Goal: Check status

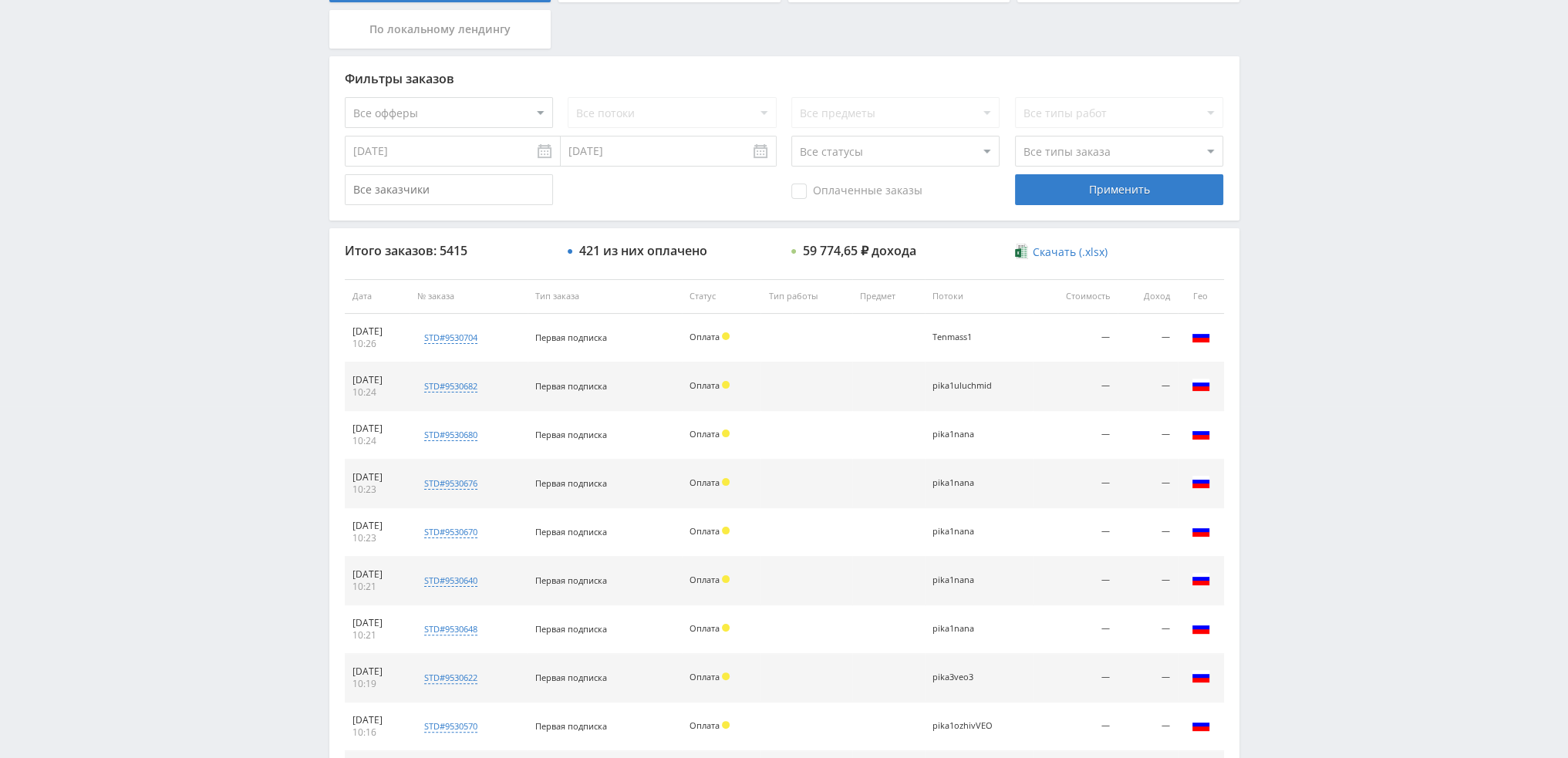
scroll to position [534, 0]
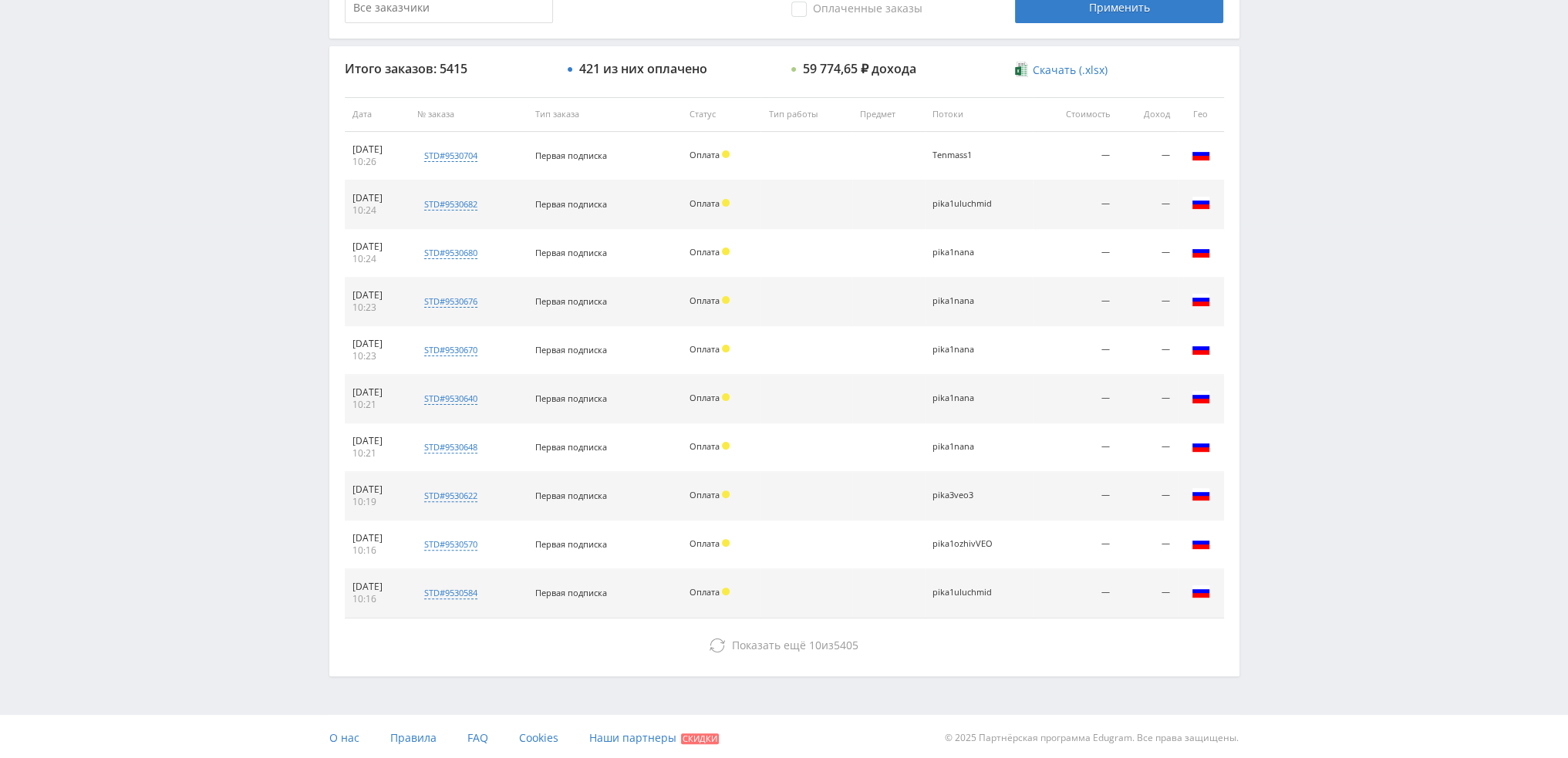
click at [775, 659] on div "Итого заказов: 5415 421 из них оплачено 59 774,65 ₽ дохода Скачать (.xlsx) Дата…" at bounding box center [784, 361] width 910 height 630
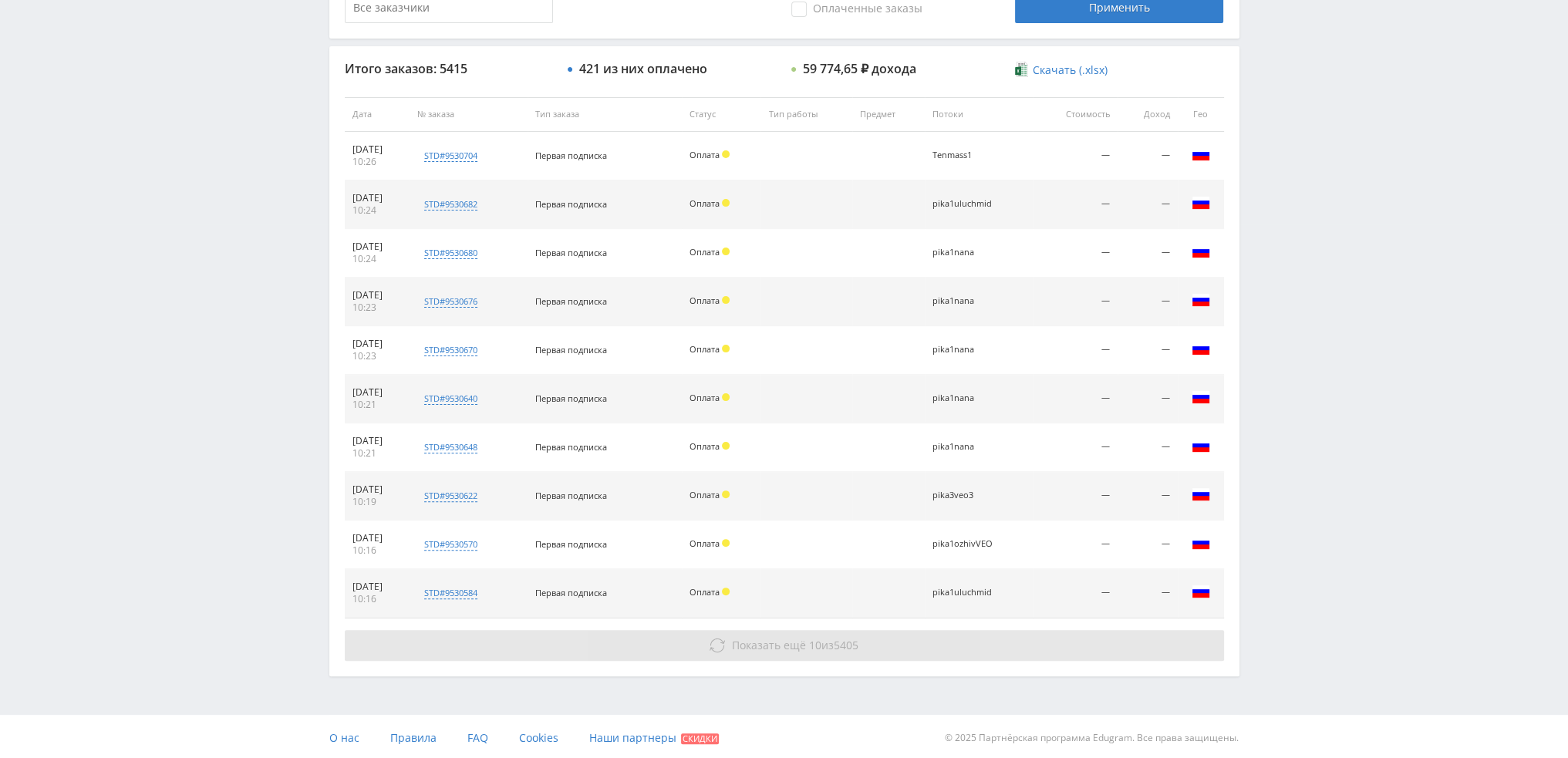
click at [781, 648] on span "Показать ещё" at bounding box center [769, 645] width 74 height 15
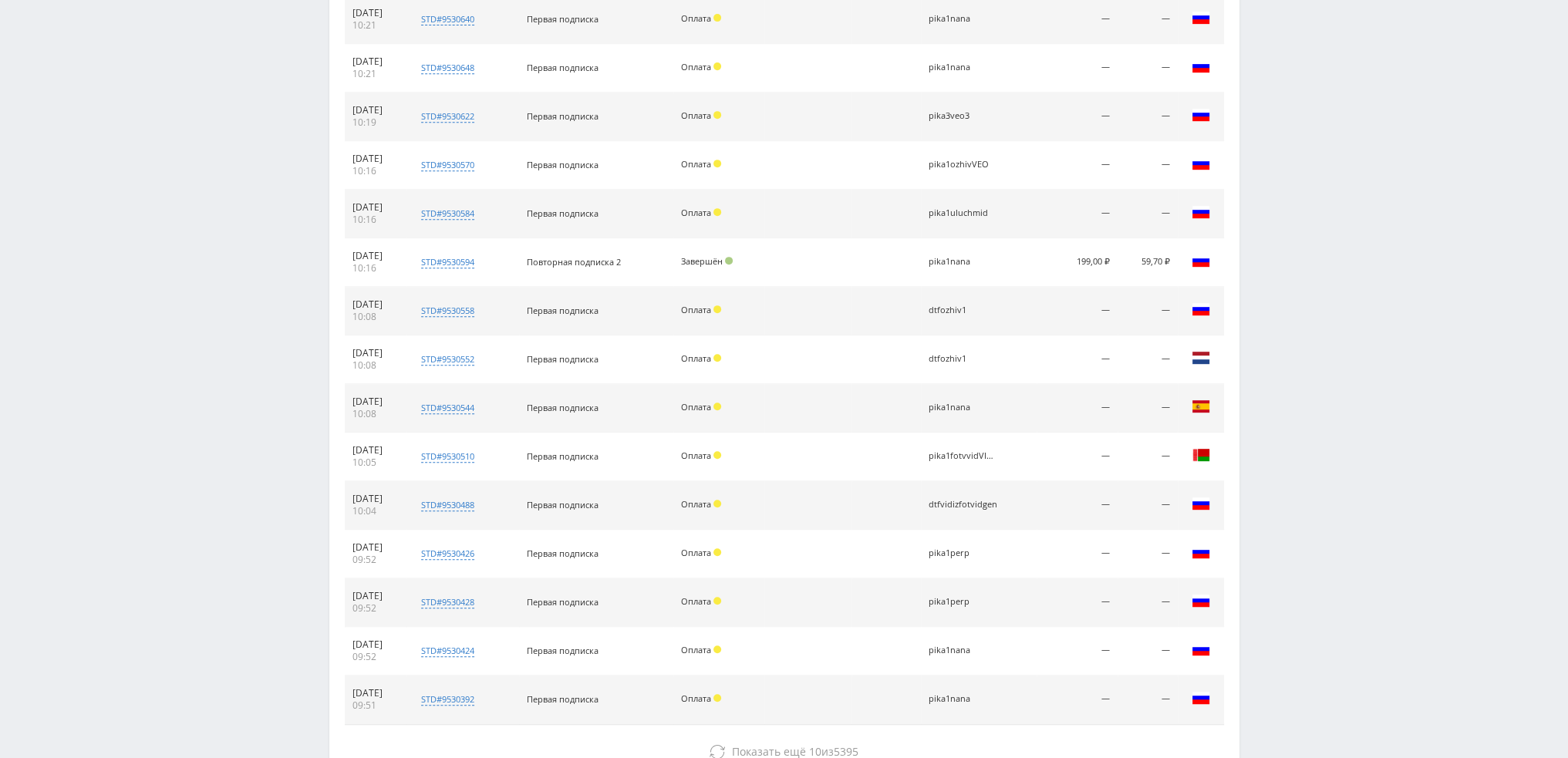
scroll to position [1019, 0]
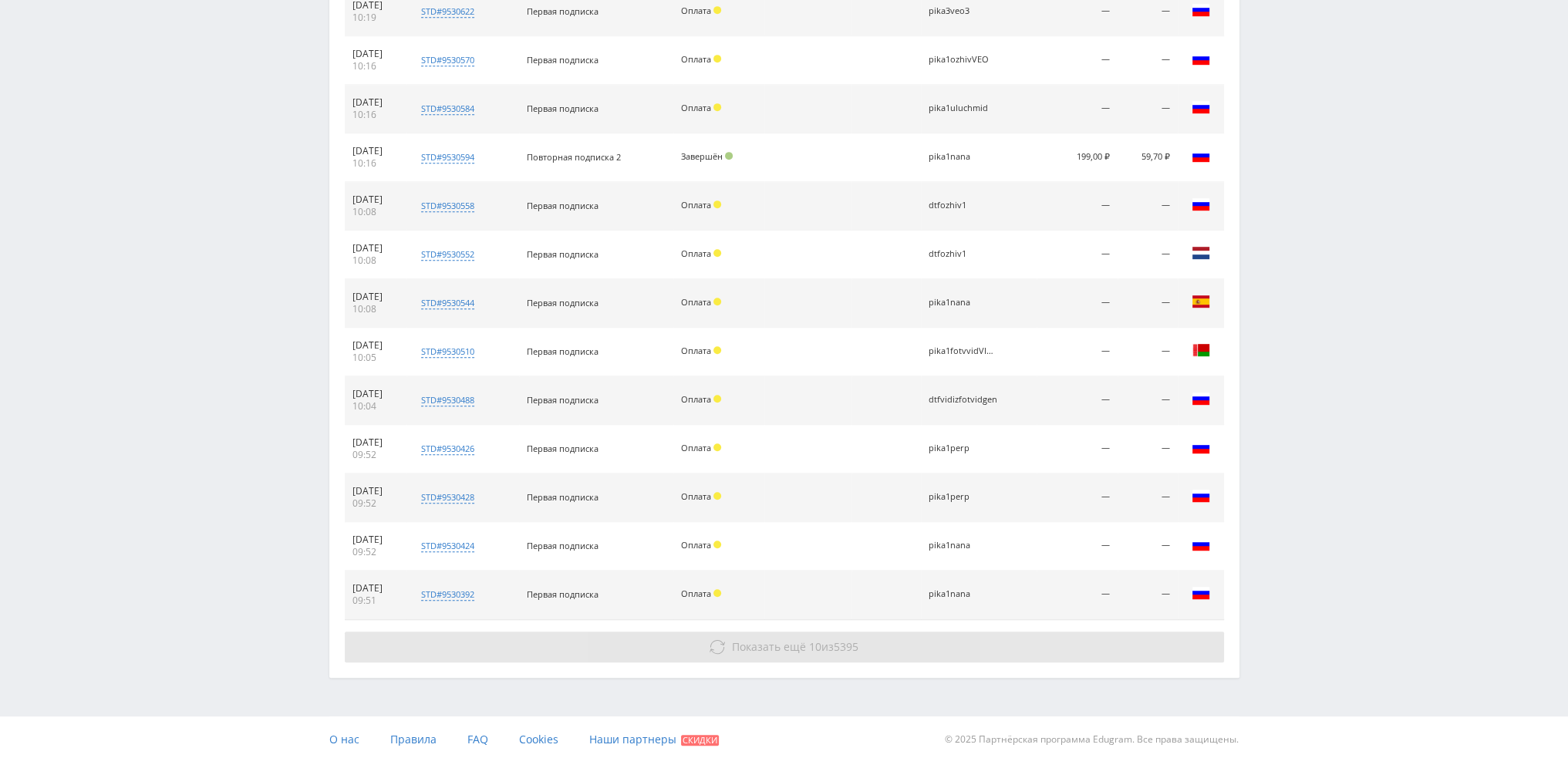
click at [835, 642] on span "5395" at bounding box center [845, 647] width 25 height 15
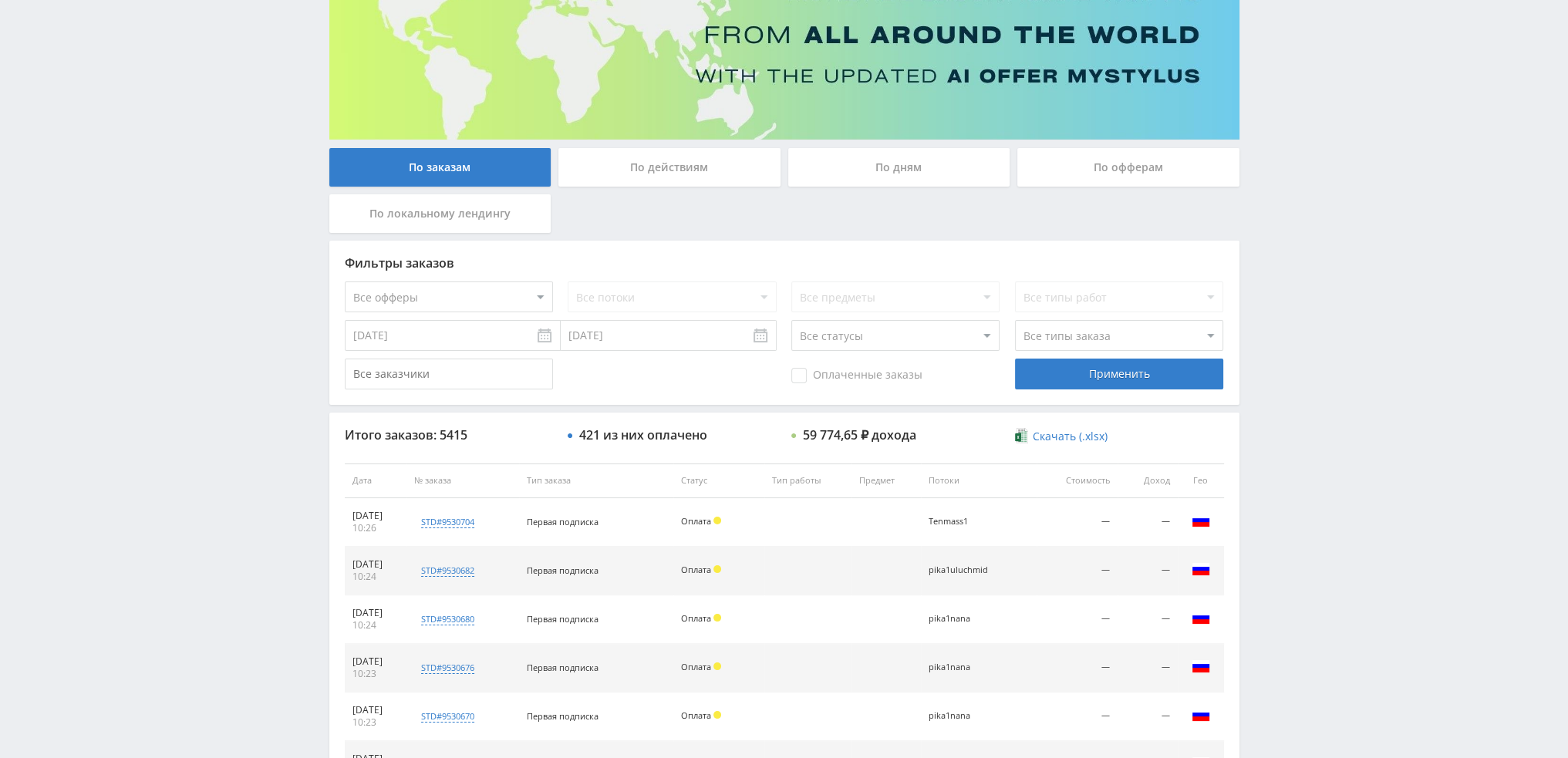
scroll to position [0, 0]
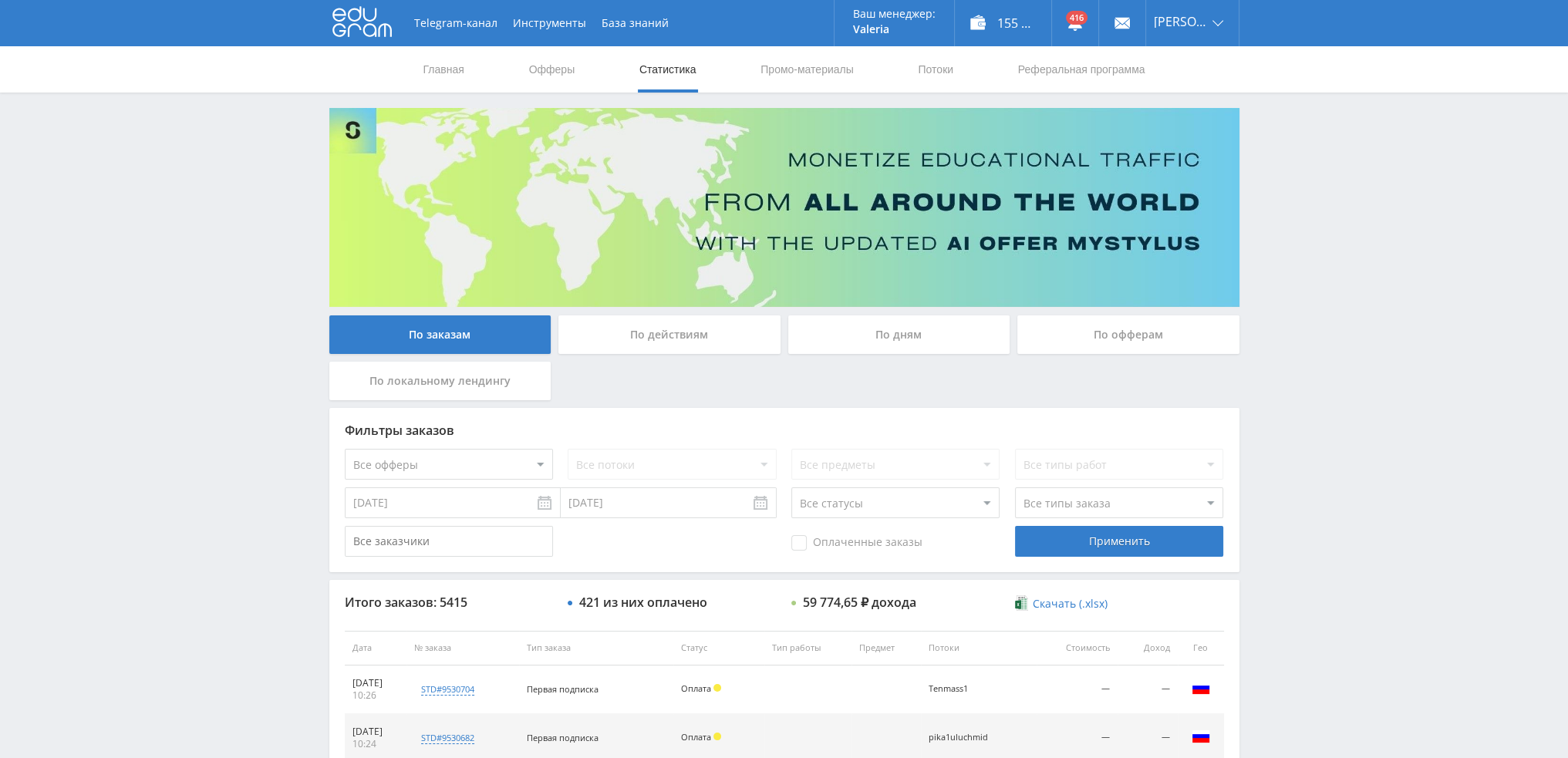
click at [868, 326] on div "По дням" at bounding box center [899, 334] width 222 height 39
click at [0, 0] on input "По дням" at bounding box center [0, 0] width 0 height 0
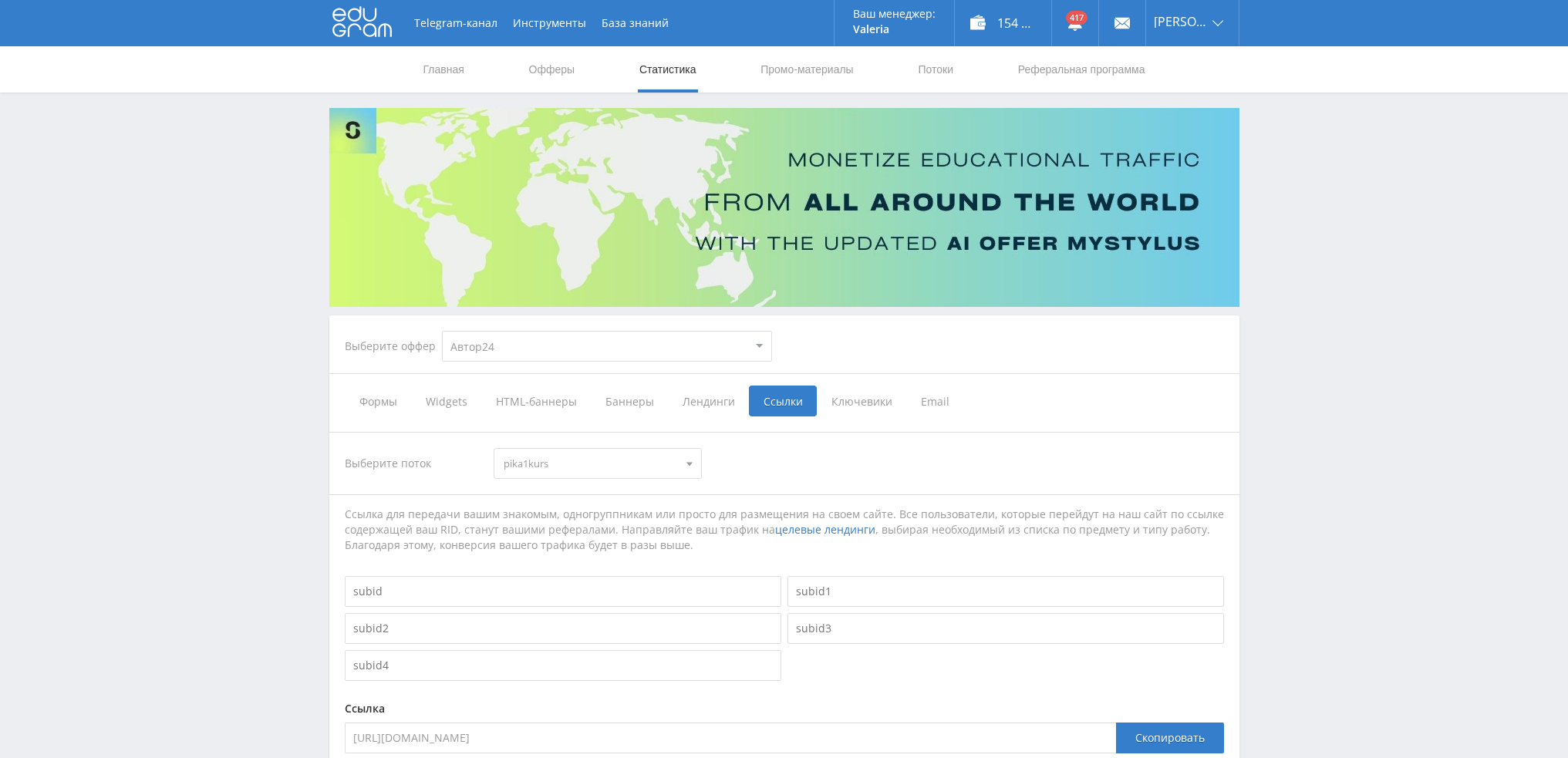
select select "1"
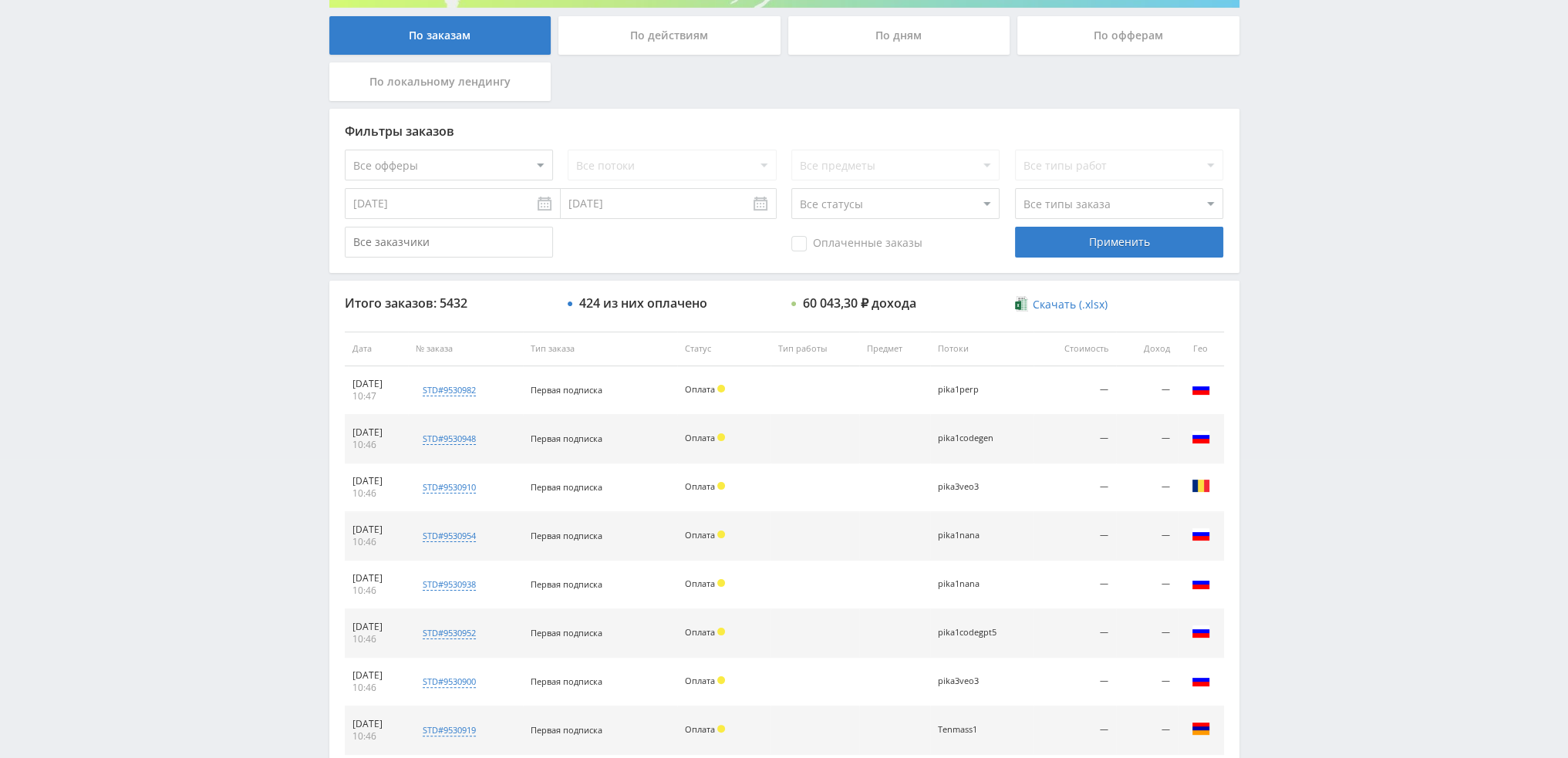
scroll to position [225, 0]
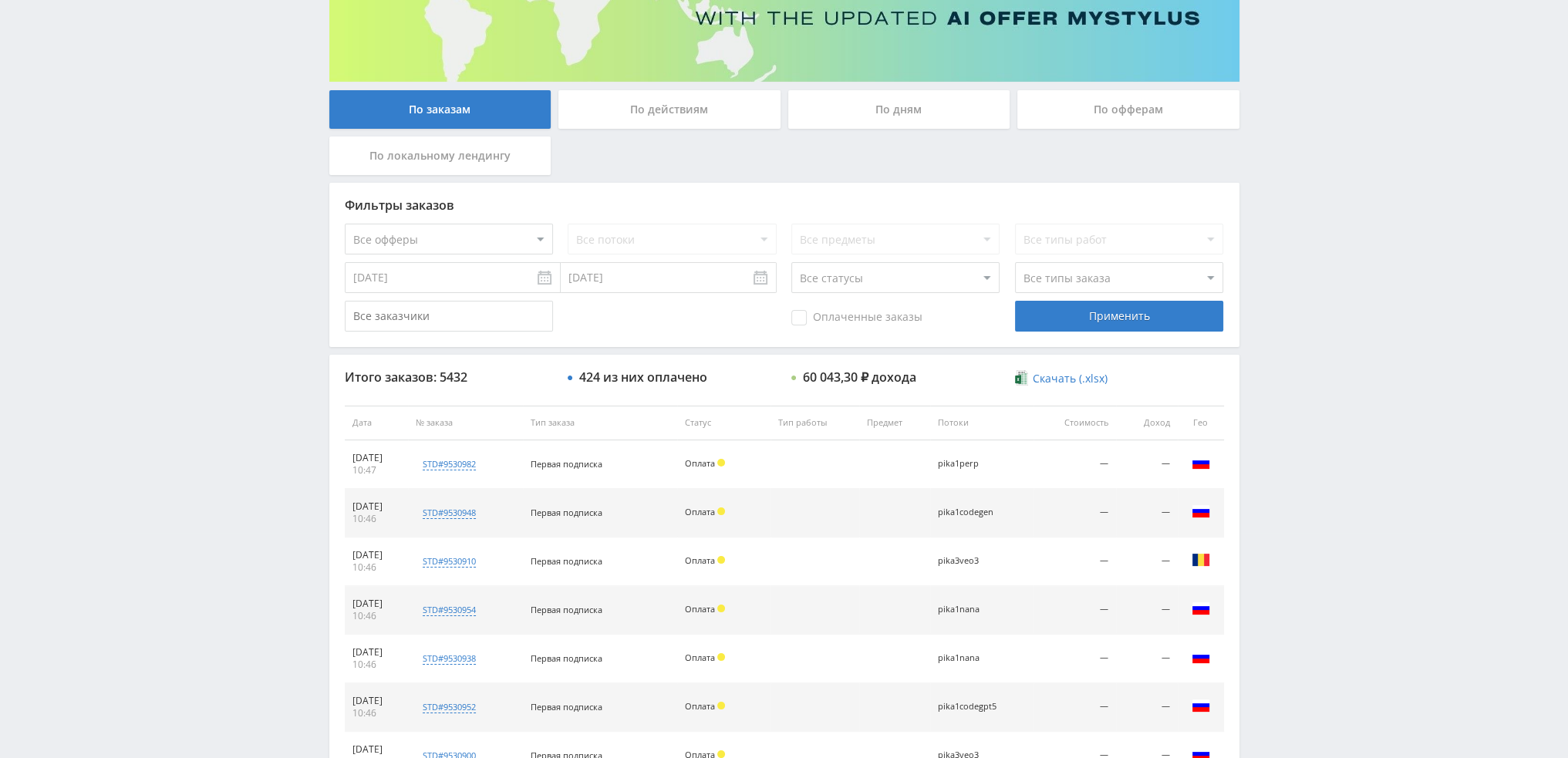
click at [858, 103] on div "По дням" at bounding box center [899, 109] width 222 height 39
click at [0, 0] on input "По дням" at bounding box center [0, 0] width 0 height 0
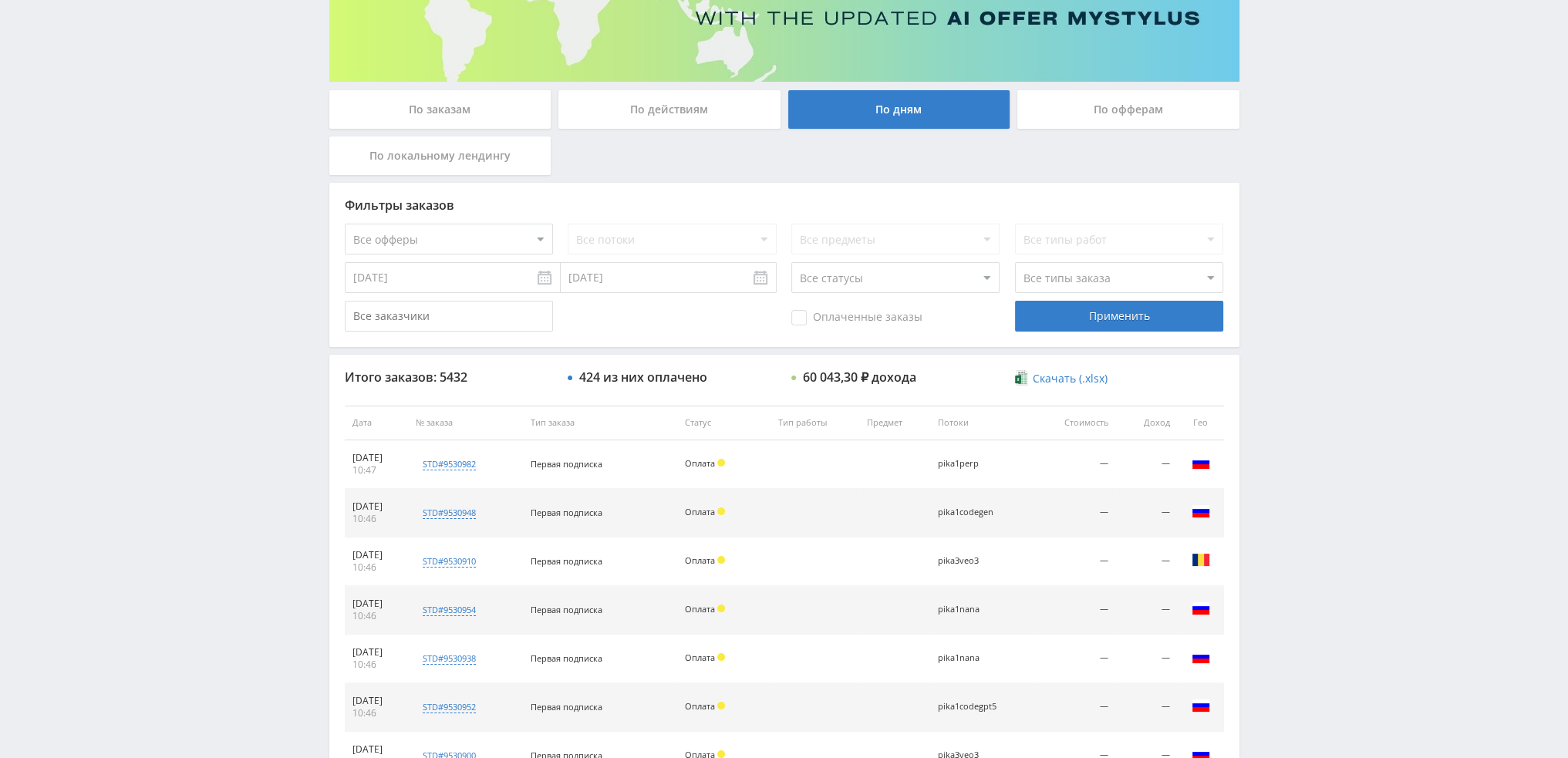
scroll to position [0, 0]
